Goal: Task Accomplishment & Management: Manage account settings

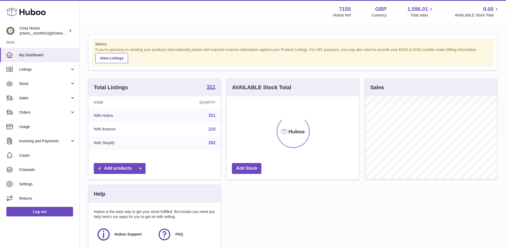
scroll to position [83, 133]
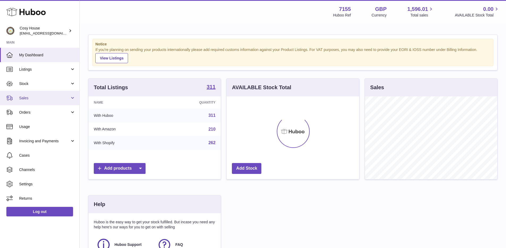
click at [61, 99] on span "Sales" at bounding box center [44, 98] width 51 height 5
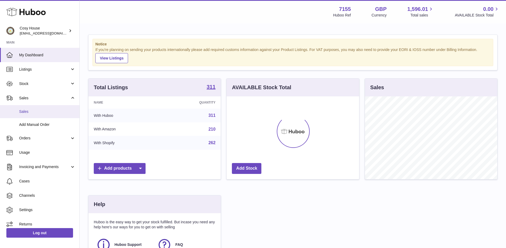
click at [59, 113] on span "Sales" at bounding box center [47, 111] width 56 height 5
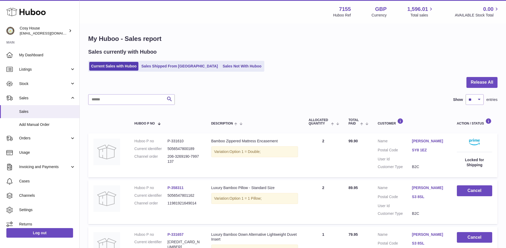
click at [351, 94] on div at bounding box center [293, 85] width 410 height 17
click at [196, 103] on div "Search Show ** ** ** *** entries" at bounding box center [293, 99] width 410 height 11
click at [221, 65] on link "Sales Not With Huboo" at bounding box center [242, 66] width 43 height 9
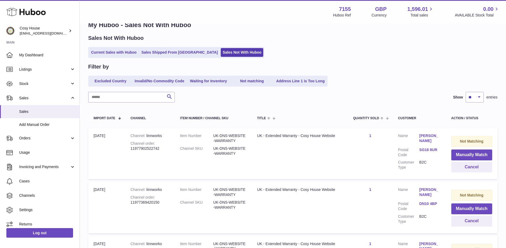
scroll to position [41, 0]
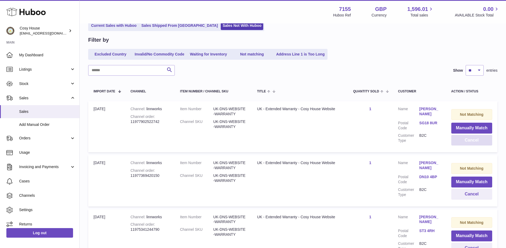
click at [464, 139] on button "Cancel" at bounding box center [472, 140] width 41 height 11
click at [459, 139] on button "Cancel" at bounding box center [472, 140] width 41 height 11
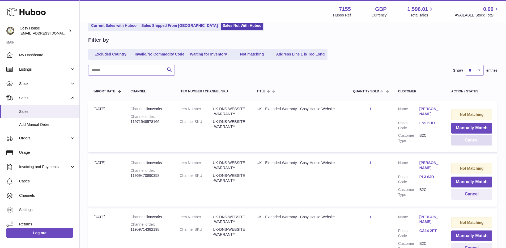
click at [459, 139] on button "Cancel" at bounding box center [472, 140] width 41 height 11
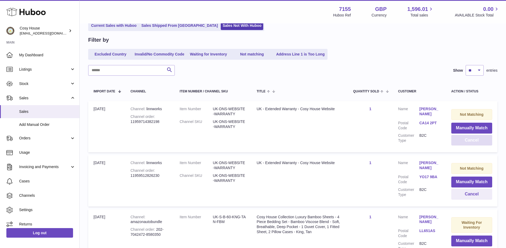
click at [459, 139] on button "Cancel" at bounding box center [472, 140] width 41 height 11
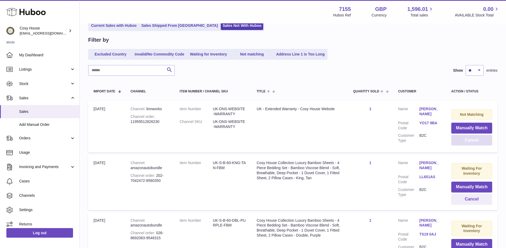
click at [459, 139] on button "Cancel" at bounding box center [472, 140] width 41 height 11
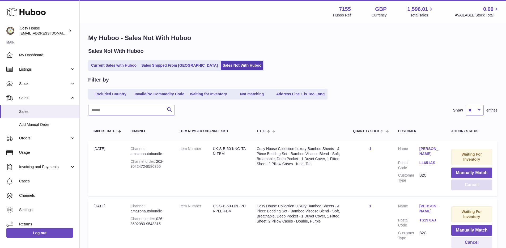
scroll to position [0, 0]
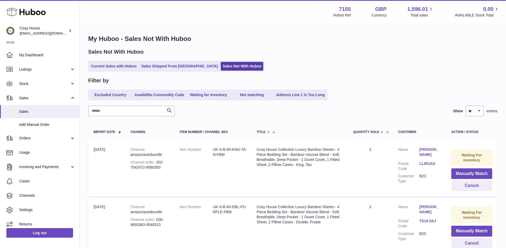
click at [421, 127] on th "Customer" at bounding box center [419, 131] width 53 height 15
click at [367, 107] on div "Search Show ** ** ** *** entries" at bounding box center [293, 111] width 410 height 11
